Goal: Transaction & Acquisition: Book appointment/travel/reservation

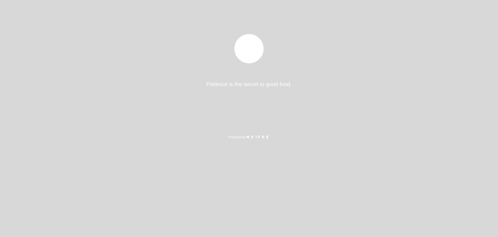
select select "pt"
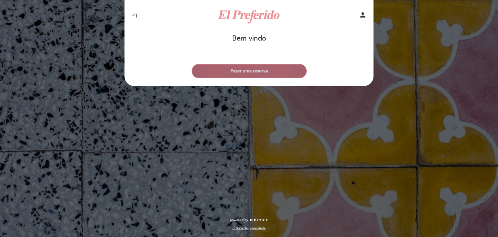
click at [271, 70] on button "Fazer uma reserva" at bounding box center [249, 71] width 115 height 14
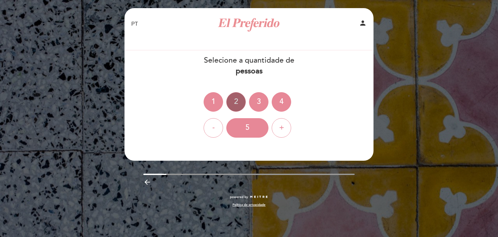
click at [238, 104] on div "2" at bounding box center [235, 101] width 19 height 19
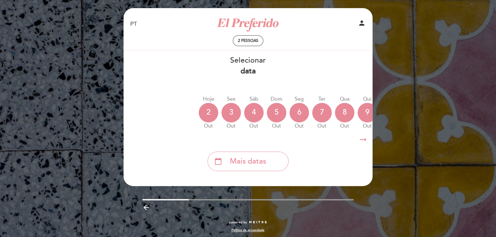
click at [364, 137] on icon "arrow_right_alt" at bounding box center [364, 140] width 10 height 14
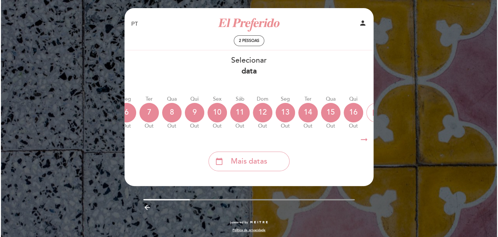
scroll to position [0, 189]
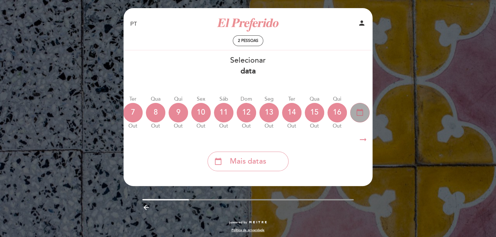
click at [356, 108] on icon "calendar_today" at bounding box center [360, 112] width 8 height 11
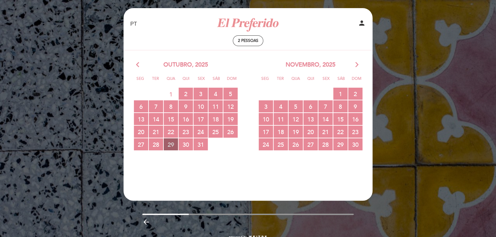
click at [173, 146] on span "29 RESERVAS DISPONÍVEIS" at bounding box center [171, 144] width 14 height 12
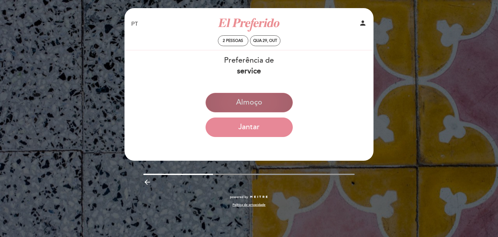
click at [280, 100] on button "Almoço" at bounding box center [249, 102] width 87 height 19
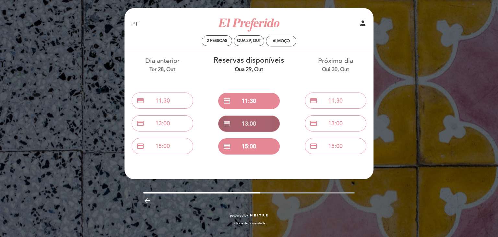
click at [264, 126] on button "credit_card 13:00" at bounding box center [249, 124] width 62 height 16
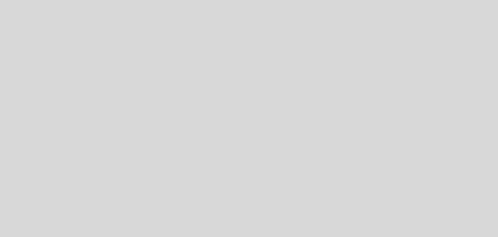
select select "pt"
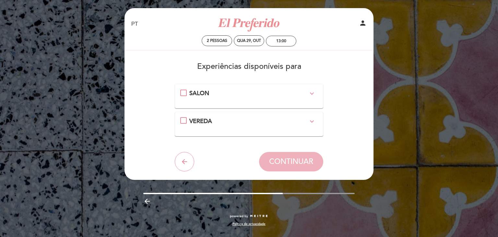
click at [212, 96] on div "SALON expand_more" at bounding box center [249, 93] width 119 height 8
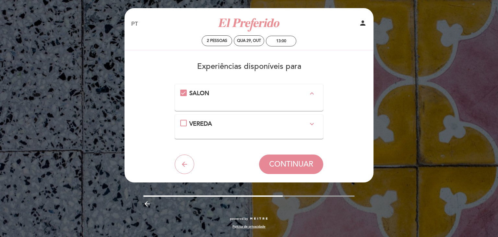
click at [236, 125] on div "VEREDA expand_more" at bounding box center [249, 124] width 119 height 8
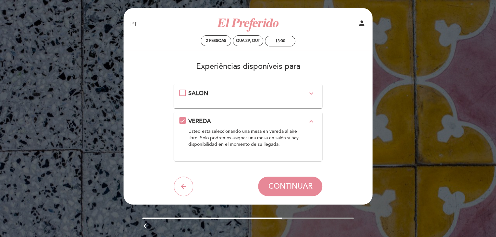
click at [211, 93] on div "SALON expand_more" at bounding box center [248, 93] width 119 height 8
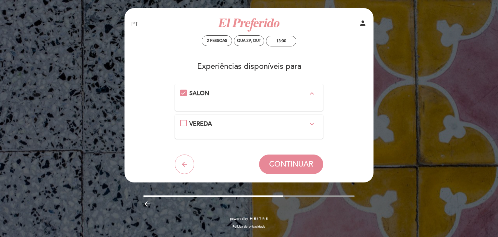
click at [235, 125] on div "VEREDA expand_more" at bounding box center [249, 124] width 119 height 8
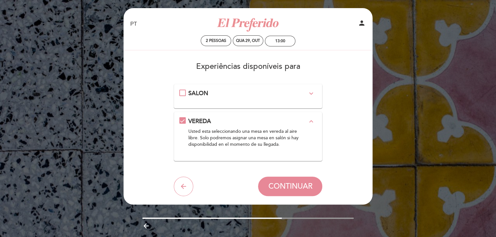
click at [217, 96] on div "SALON expand_more" at bounding box center [248, 93] width 119 height 8
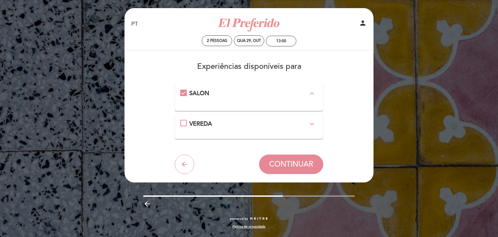
click at [306, 163] on span "CONTINUAR" at bounding box center [291, 164] width 44 height 9
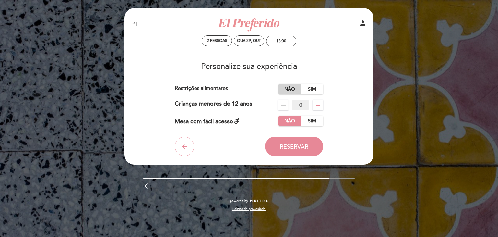
click at [287, 89] on label "Não" at bounding box center [289, 89] width 23 height 11
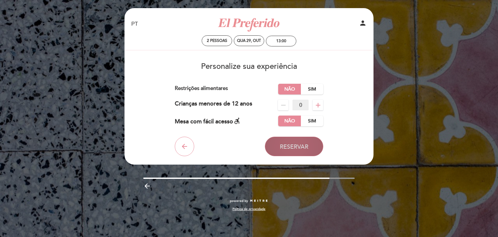
click at [308, 149] on span "Reservar" at bounding box center [294, 146] width 29 height 7
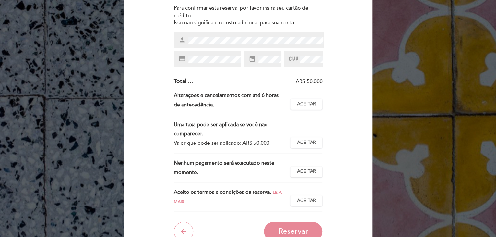
scroll to position [97, 0]
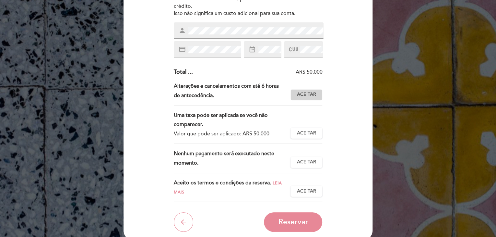
click at [296, 95] on button "Aceitar Aceito" at bounding box center [307, 94] width 32 height 11
click at [306, 133] on span "Aceitar" at bounding box center [306, 133] width 19 height 7
click at [309, 164] on span "Aceitar" at bounding box center [306, 162] width 19 height 7
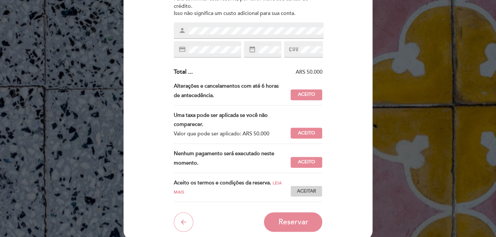
click at [311, 191] on span "Aceitar" at bounding box center [306, 191] width 19 height 7
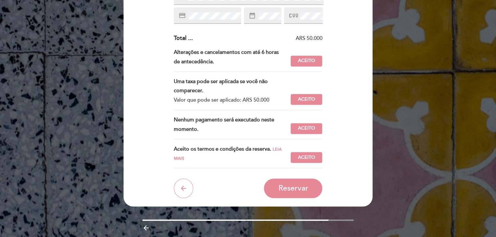
scroll to position [153, 0]
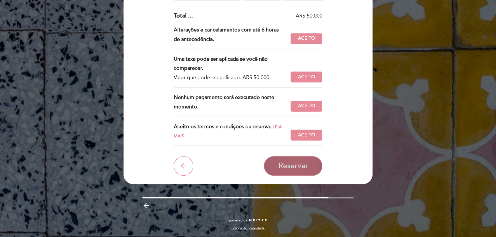
click at [291, 165] on span "Reservar" at bounding box center [293, 165] width 30 height 9
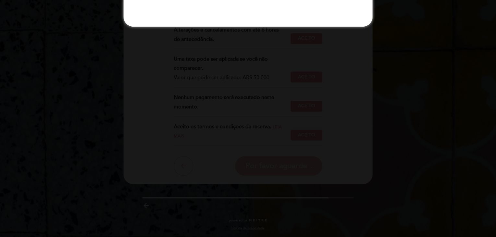
scroll to position [0, 0]
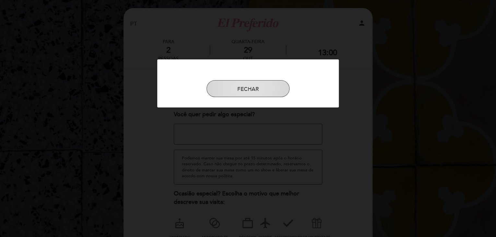
click at [277, 91] on button "FECHAR" at bounding box center [248, 88] width 83 height 17
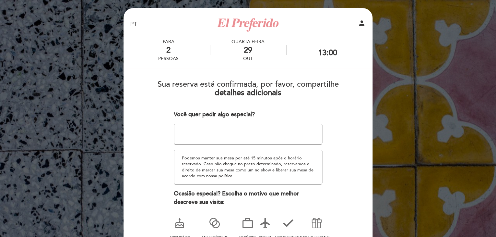
drag, startPoint x: 288, startPoint y: 143, endPoint x: 286, endPoint y: 139, distance: 4.5
click at [287, 143] on textarea at bounding box center [248, 134] width 149 height 21
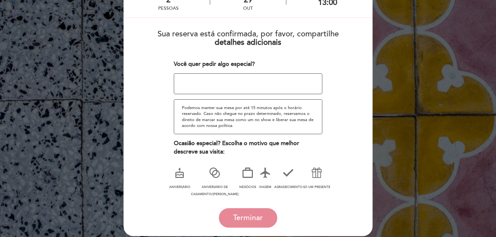
scroll to position [65, 0]
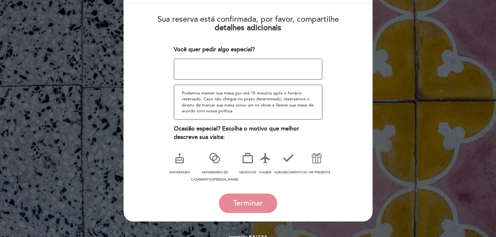
click at [210, 158] on icon at bounding box center [214, 158] width 17 height 17
click at [175, 160] on icon at bounding box center [179, 158] width 17 height 17
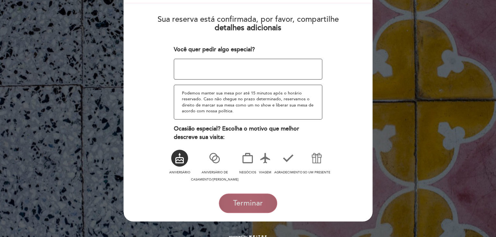
click at [257, 201] on span "Terminar" at bounding box center [248, 203] width 30 height 9
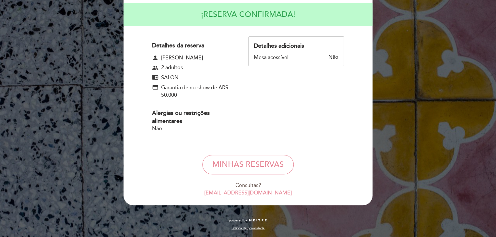
scroll to position [0, 0]
